Goal: Information Seeking & Learning: Learn about a topic

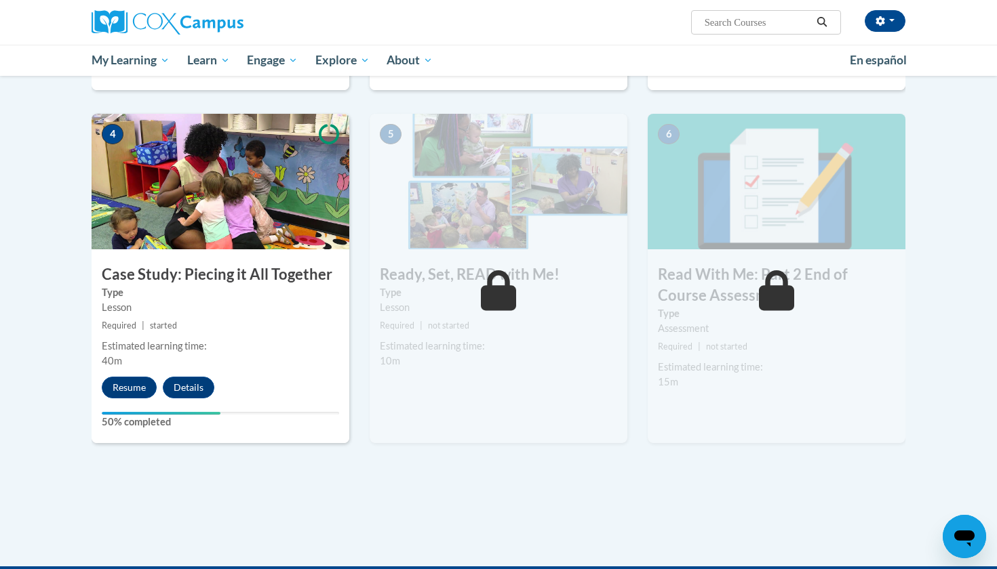
scroll to position [613, 0]
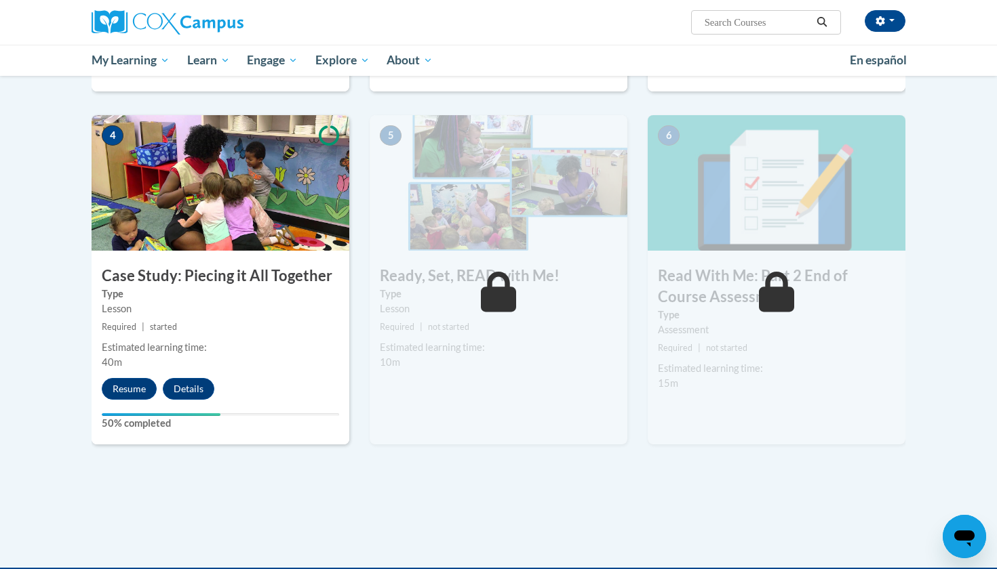
click at [361, 569] on div at bounding box center [498, 576] width 997 height 16
click at [137, 386] on button "Resume" at bounding box center [129, 389] width 55 height 22
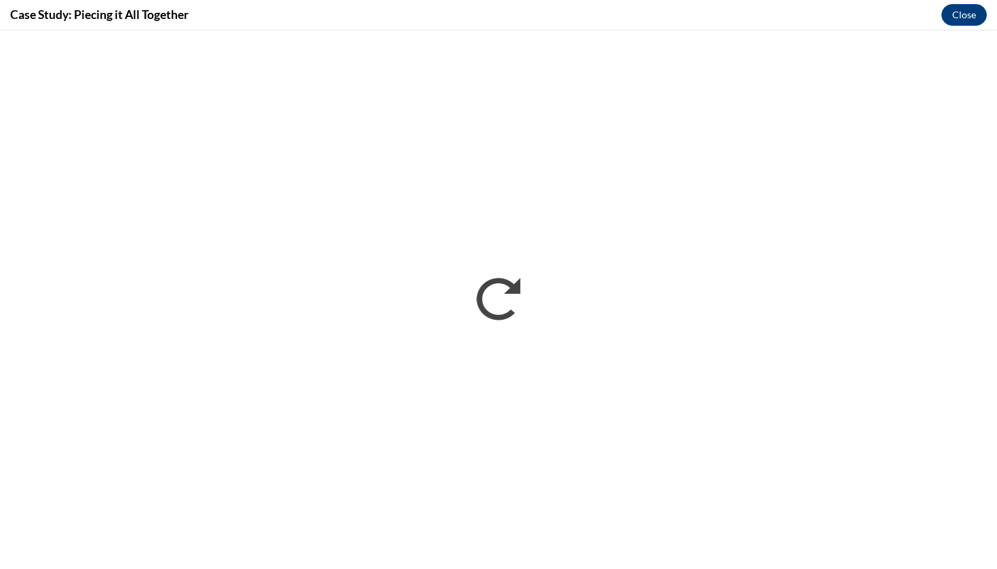
scroll to position [0, 0]
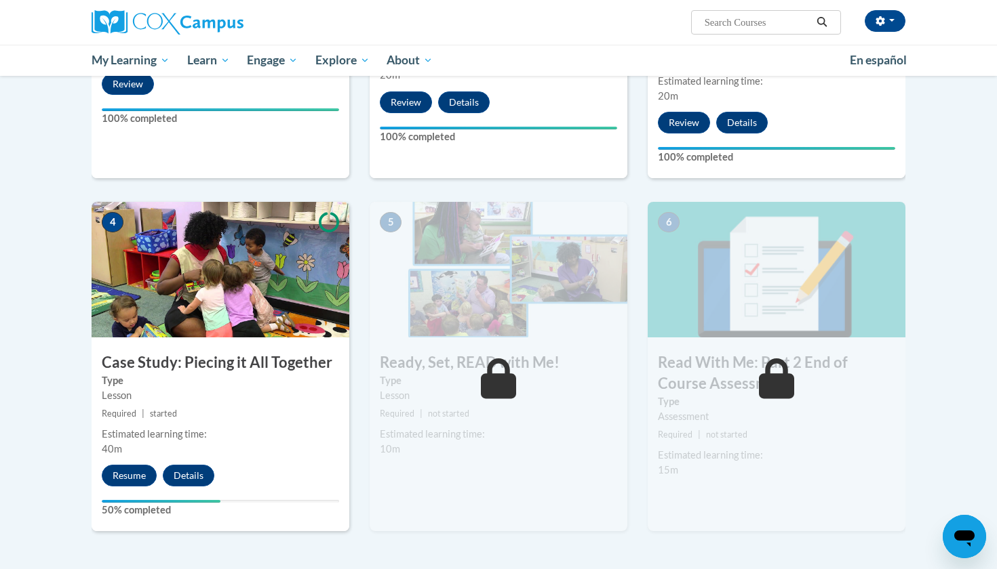
scroll to position [527, 0]
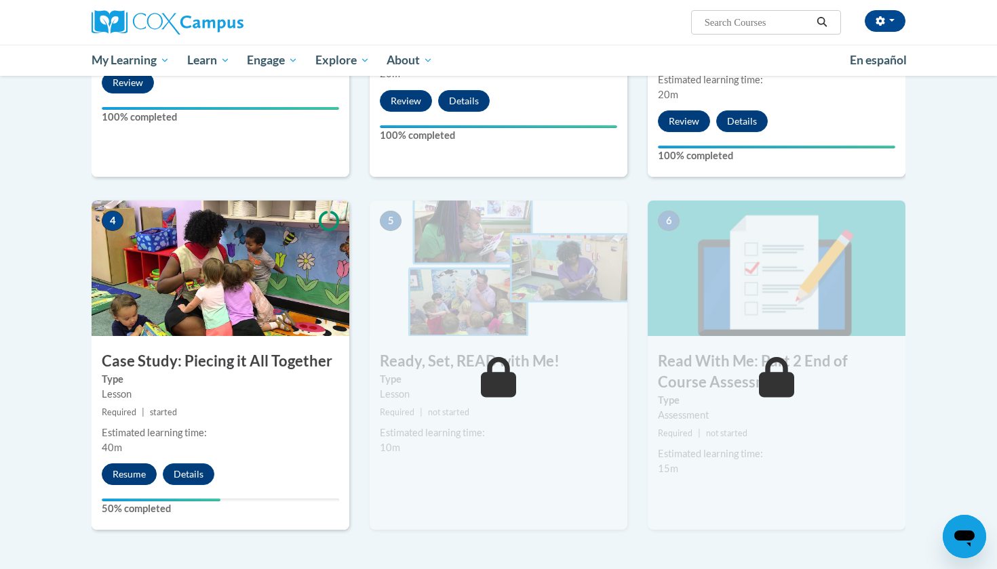
click at [129, 477] on button "Resume" at bounding box center [129, 475] width 55 height 22
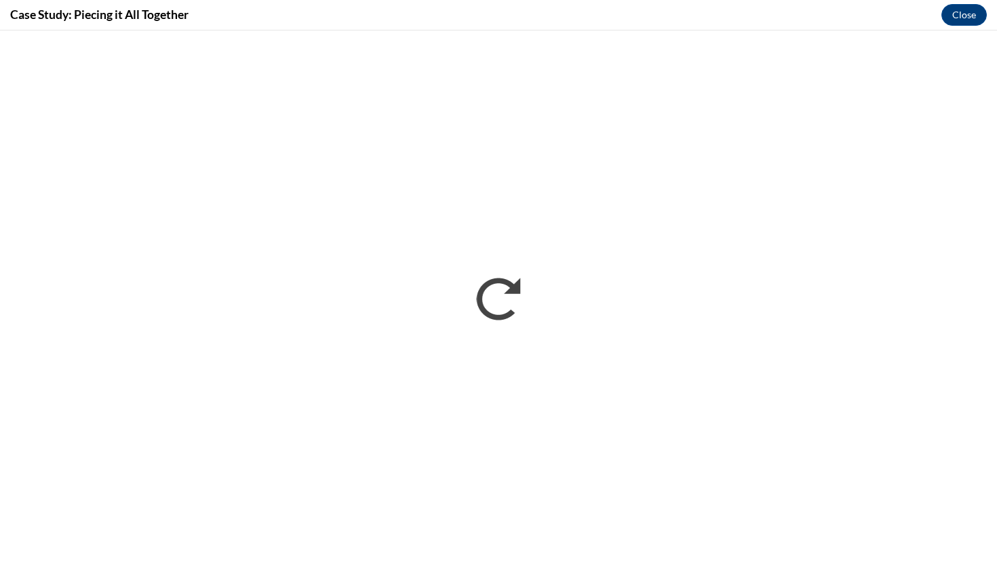
scroll to position [0, 0]
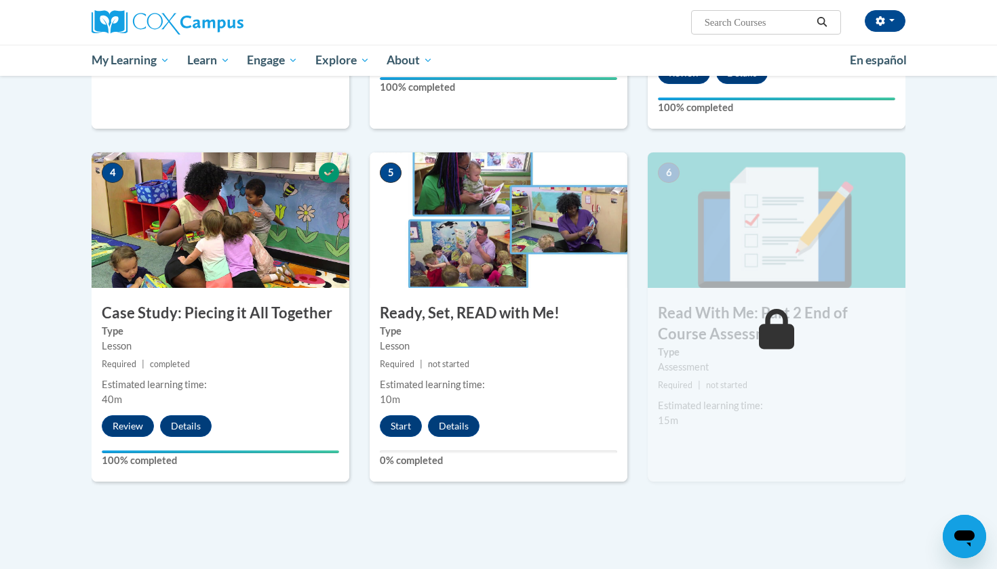
scroll to position [577, 0]
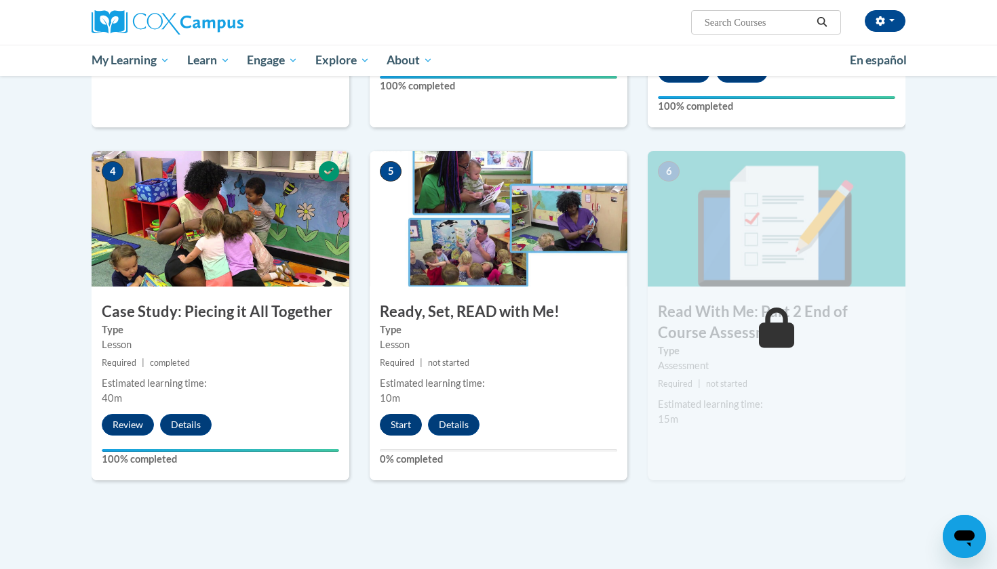
click at [407, 421] on button "Start" at bounding box center [401, 425] width 42 height 22
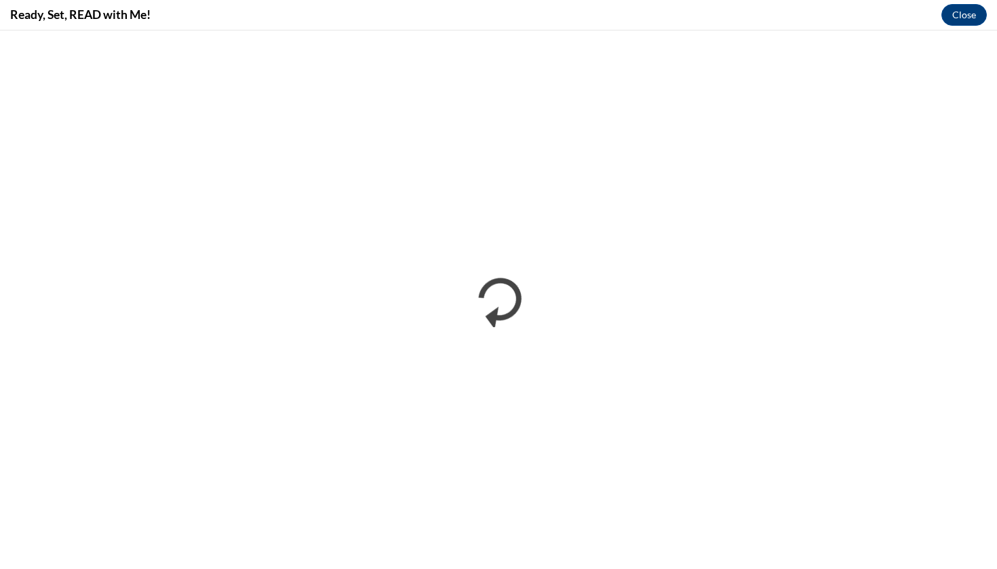
scroll to position [0, 0]
